Goal: Information Seeking & Learning: Learn about a topic

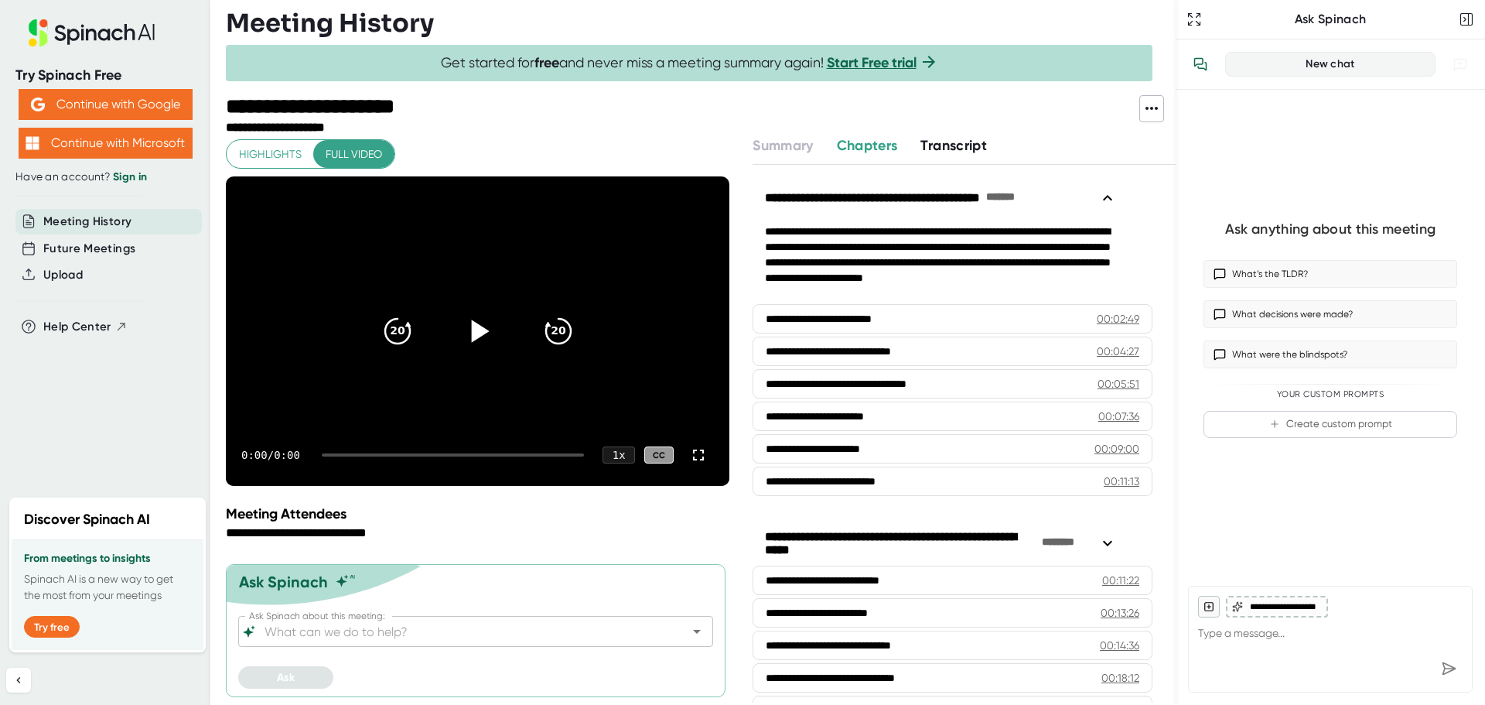
click at [479, 323] on icon at bounding box center [477, 331] width 39 height 39
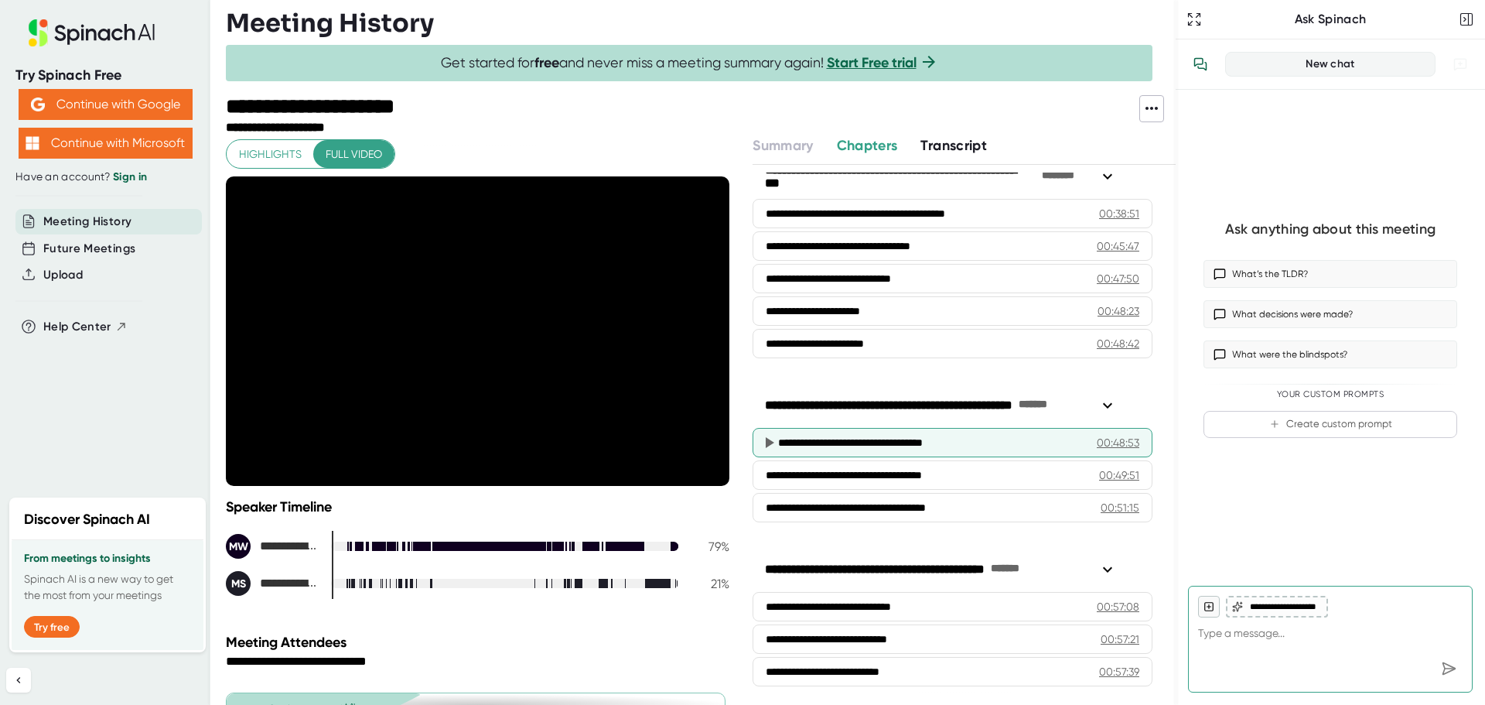
scroll to position [797, 0]
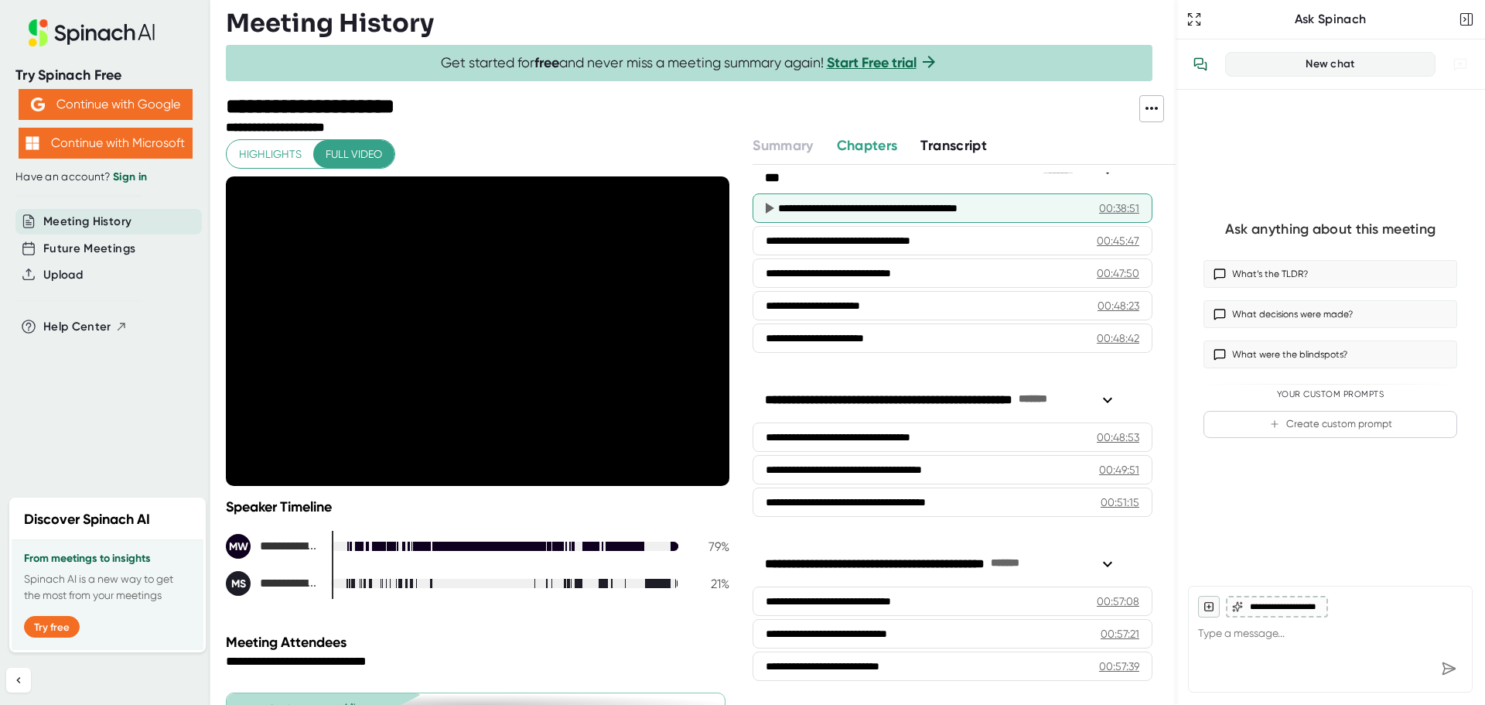
click at [864, 217] on div "**********" at bounding box center [953, 207] width 400 height 29
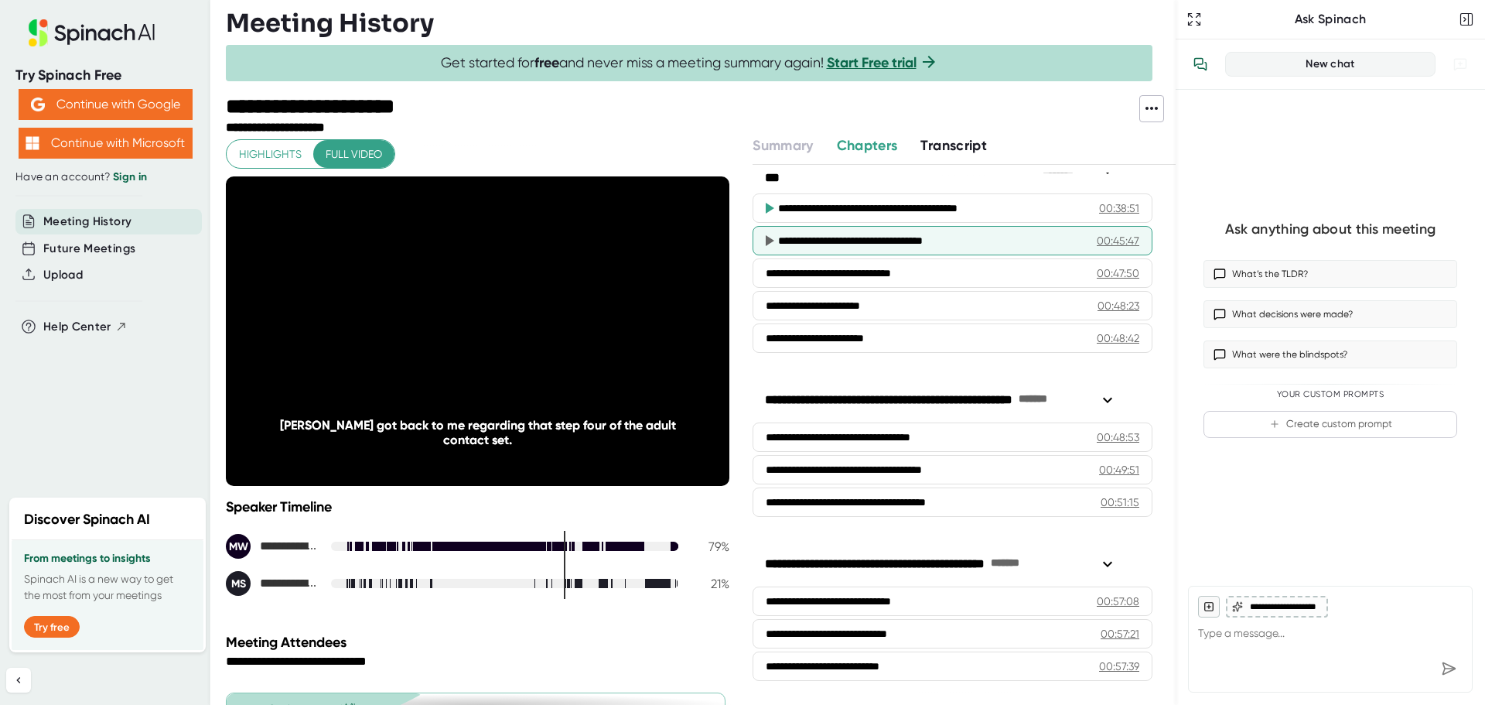
click at [872, 245] on div "**********" at bounding box center [926, 240] width 296 height 15
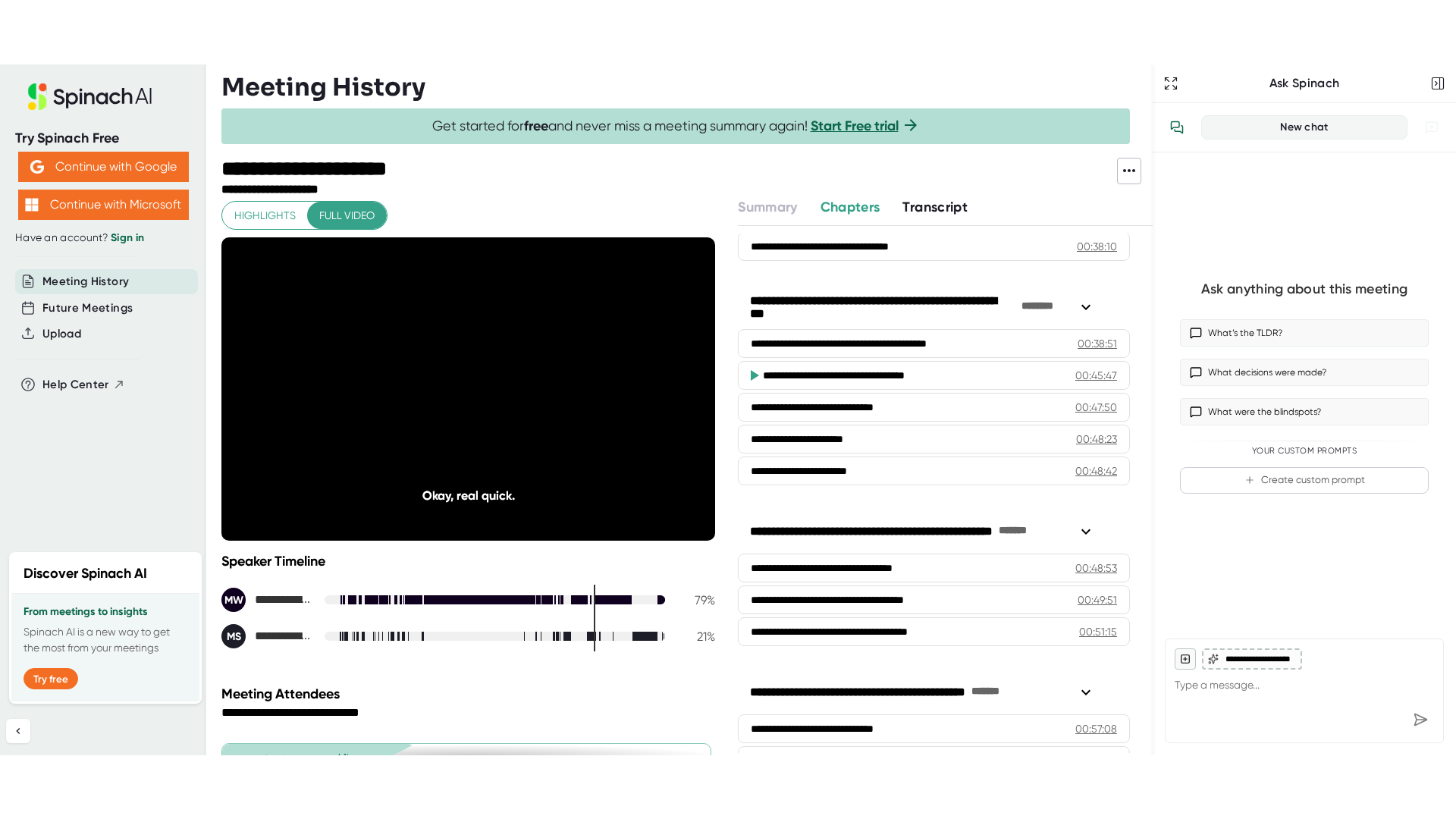
scroll to position [706, 0]
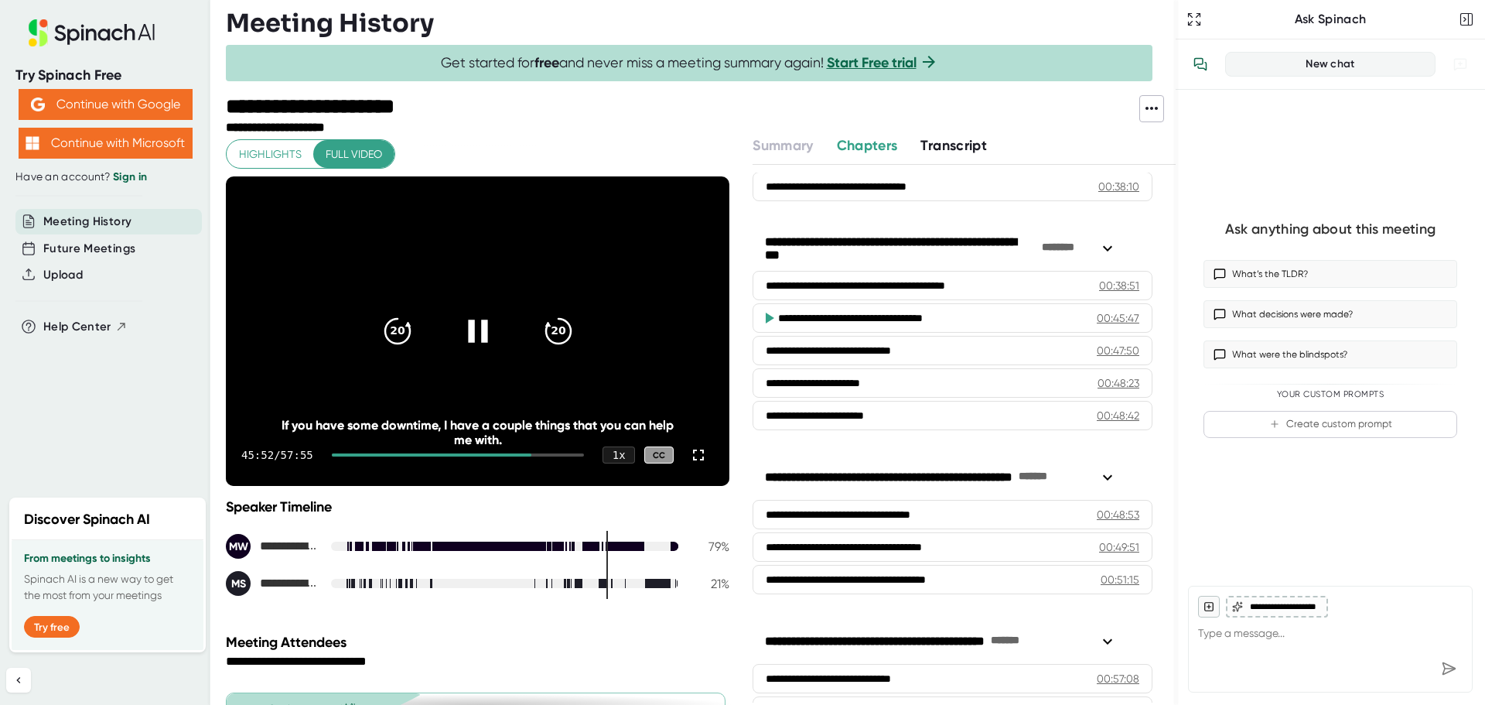
click at [525, 456] on div at bounding box center [458, 454] width 252 height 3
click at [693, 459] on icon at bounding box center [698, 454] width 11 height 11
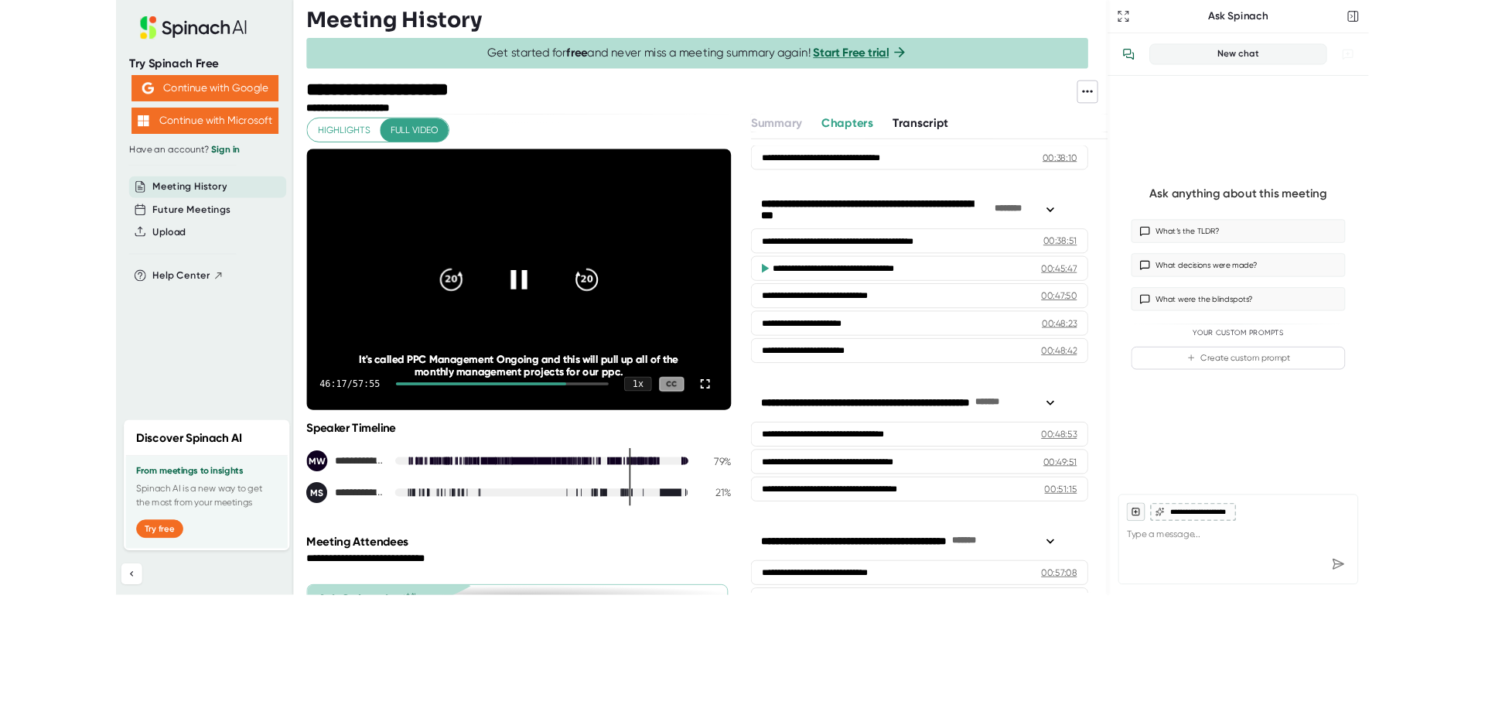
scroll to position [667, 0]
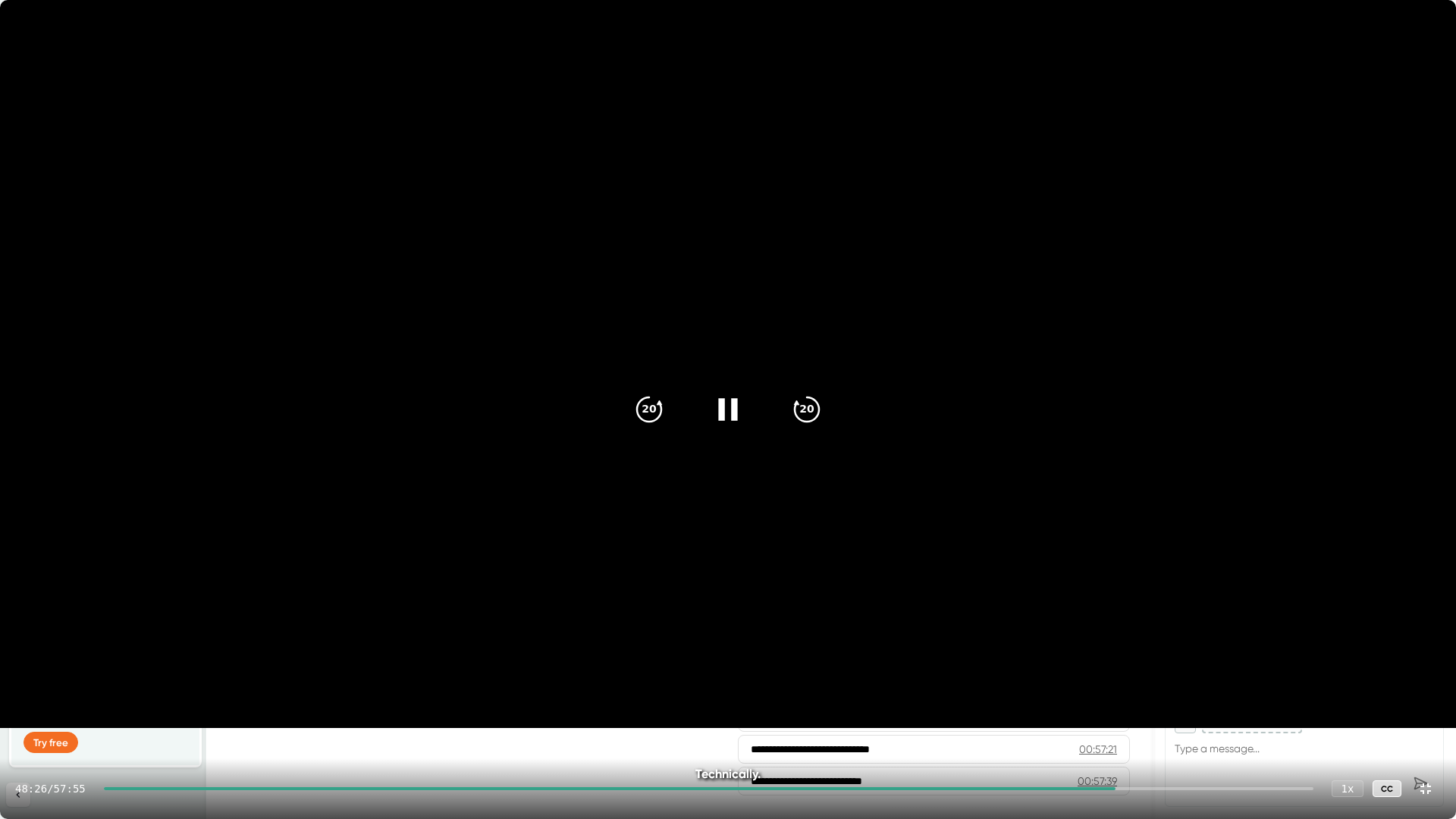
click at [731, 414] on icon at bounding box center [727, 409] width 19 height 22
click at [1428, 691] on icon at bounding box center [1426, 789] width 11 height 11
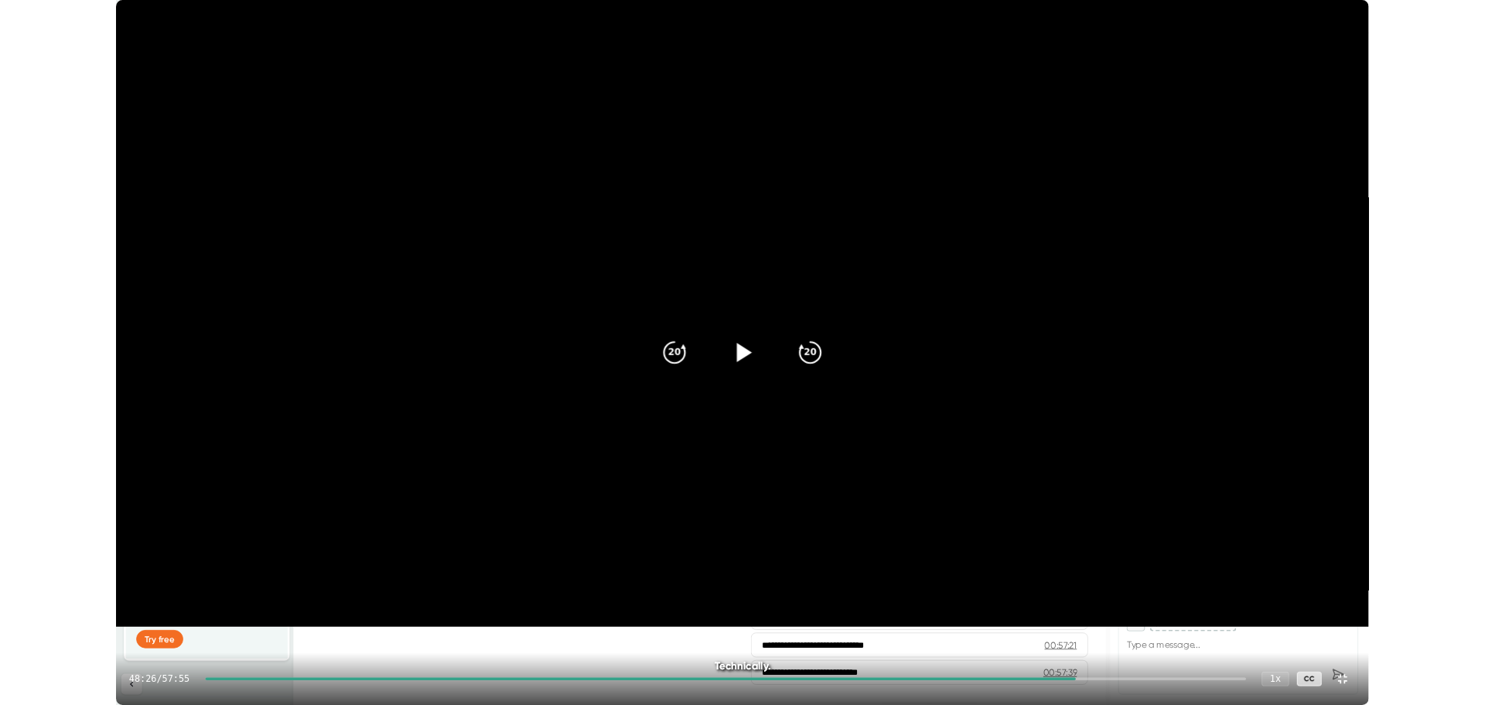
scroll to position [720, 0]
